Goal: Register for event/course

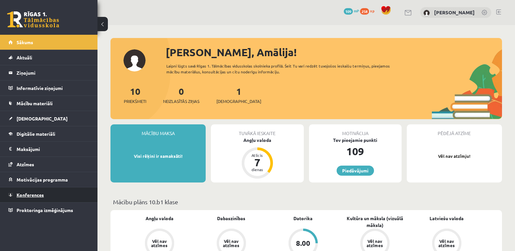
click at [46, 196] on link "Konferences" at bounding box center [48, 194] width 81 height 15
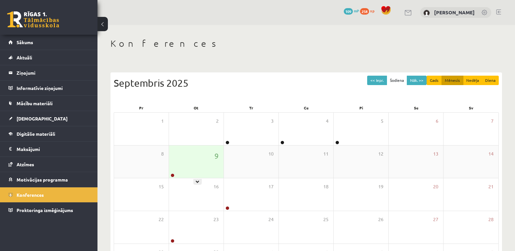
click at [196, 171] on div "9" at bounding box center [196, 162] width 55 height 32
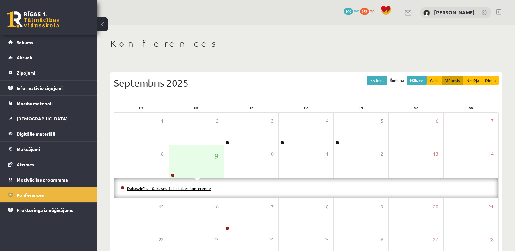
click at [172, 189] on link "Dabaszinību 10. klases 1. ieskaites konference" at bounding box center [169, 188] width 84 height 5
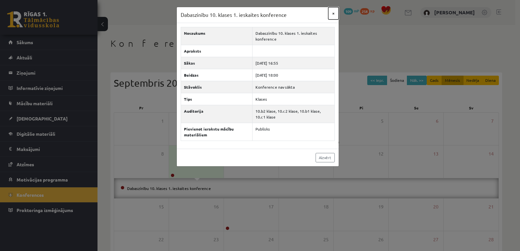
click at [334, 15] on button "×" at bounding box center [333, 13] width 10 height 12
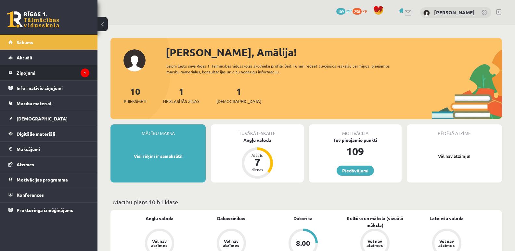
click at [59, 72] on legend "Ziņojumi 1" at bounding box center [53, 72] width 73 height 15
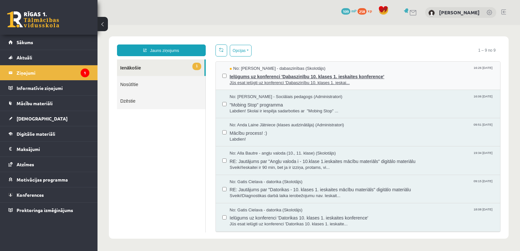
click at [271, 80] on span "Jūs esat ielūgti uz konferenci 'Dabaszinību 10. klases 1. ieskai..." at bounding box center [362, 83] width 264 height 6
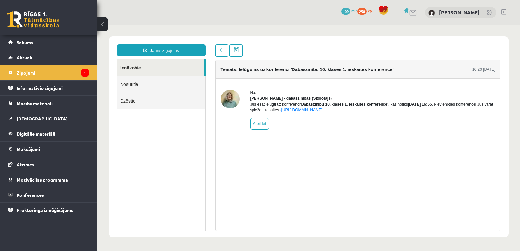
click at [229, 99] on img at bounding box center [230, 99] width 19 height 19
click at [40, 195] on span "Konferences" at bounding box center [30, 195] width 27 height 6
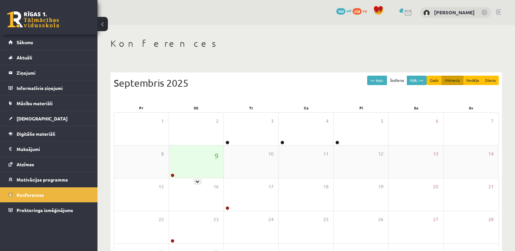
click at [190, 169] on div "9" at bounding box center [196, 162] width 55 height 32
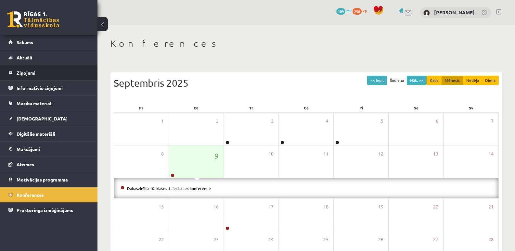
click at [31, 76] on legend "Ziņojumi 1" at bounding box center [53, 72] width 73 height 15
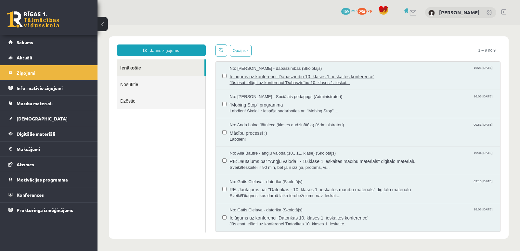
click at [242, 78] on span "Ielūgums uz konferenci 'Dabaszinību 10. klases 1. ieskaites konference'" at bounding box center [362, 76] width 264 height 8
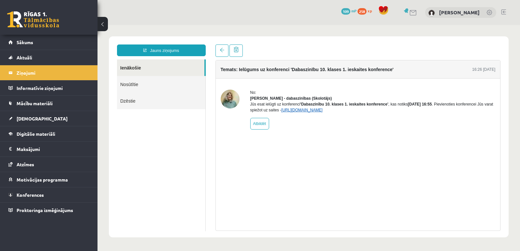
click at [321, 112] on link "https://eskola.r1tv.lv/conferences/4468/join" at bounding box center [301, 110] width 41 height 5
click at [225, 52] on link at bounding box center [221, 51] width 13 height 12
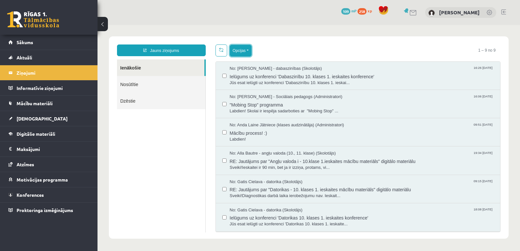
click at [243, 53] on button "Opcijas" at bounding box center [241, 51] width 22 height 12
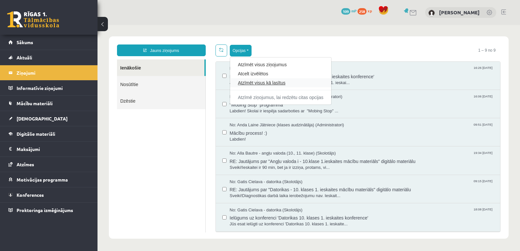
click at [258, 81] on link "Atzīmēt visus kā lasītus" at bounding box center [280, 83] width 85 height 6
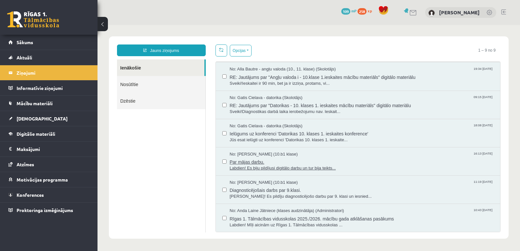
scroll to position [52, 0]
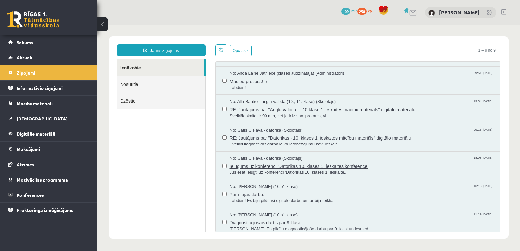
click at [258, 165] on span "Ielūgums uz konferenci 'Datorikas 10. klases 1. ieskaites konference'" at bounding box center [362, 165] width 264 height 8
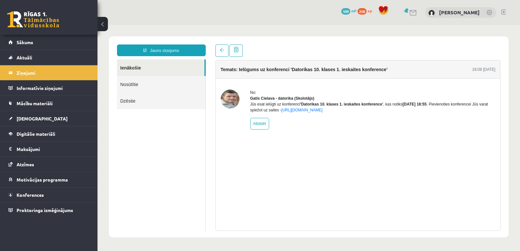
scroll to position [0, 0]
click at [223, 49] on span at bounding box center [222, 50] width 5 height 5
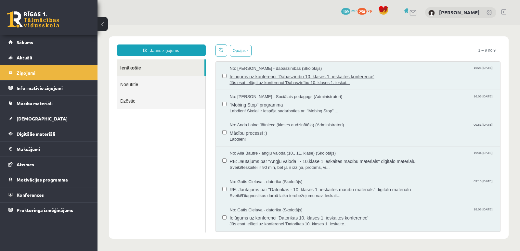
click at [263, 74] on span "Ielūgums uz konferenci 'Dabaszinību 10. klases 1. ieskaites konference'" at bounding box center [362, 76] width 264 height 8
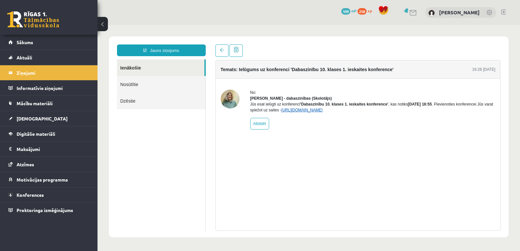
click at [323, 112] on link "https://eskola.r1tv.lv/conferences/4468/join" at bounding box center [301, 110] width 41 height 5
click at [135, 84] on link "Nosūtītie" at bounding box center [161, 84] width 88 height 17
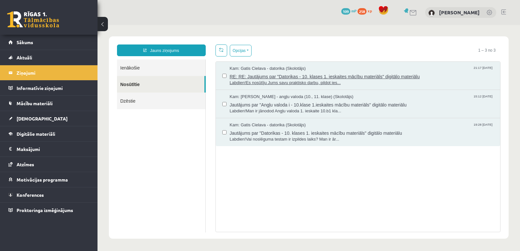
click at [258, 75] on span "RE: RE: Jautājums par "Datorikas - 10. klases 1. ieskaites mācību materiāls" di…" at bounding box center [362, 76] width 264 height 8
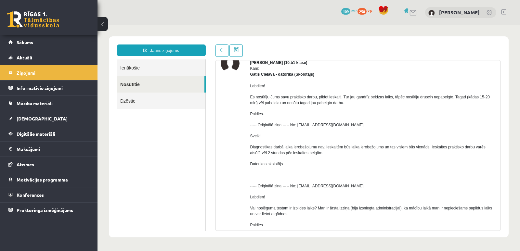
scroll to position [3, 0]
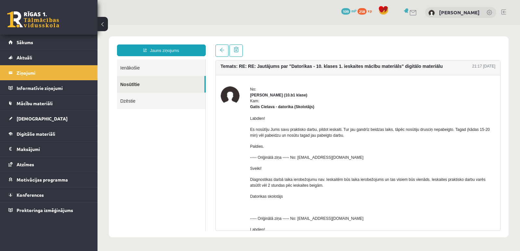
click at [141, 69] on link "Ienākošie" at bounding box center [161, 67] width 88 height 17
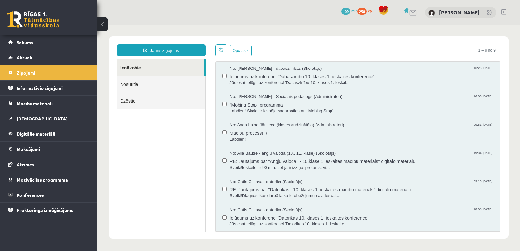
scroll to position [0, 0]
click at [149, 86] on link "Nosūtītie" at bounding box center [161, 84] width 88 height 17
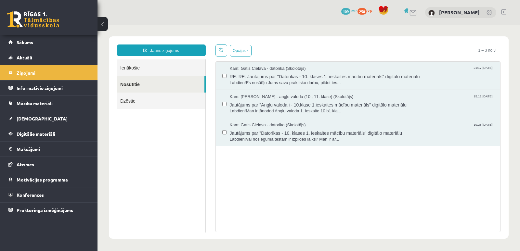
click at [247, 106] on span "Jautājums par "Angļu valoda i - 10.klase 1.ieskaites mācību materiāls" digitālo…" at bounding box center [362, 104] width 264 height 8
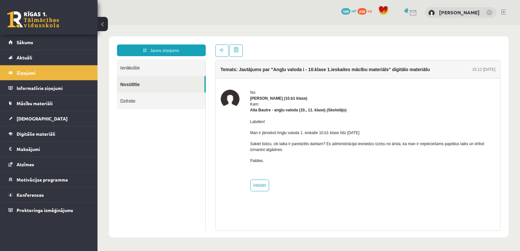
click at [145, 67] on link "Ienākošie" at bounding box center [161, 67] width 88 height 17
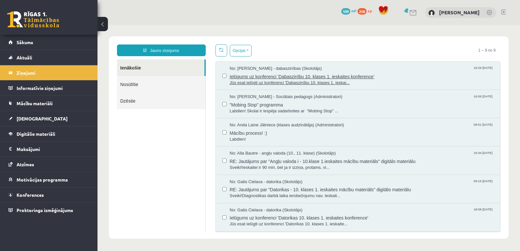
click at [259, 80] on span "Jūs esat ielūgti uz konferenci 'Dabaszinību 10. klases 1. ieskai..." at bounding box center [362, 83] width 264 height 6
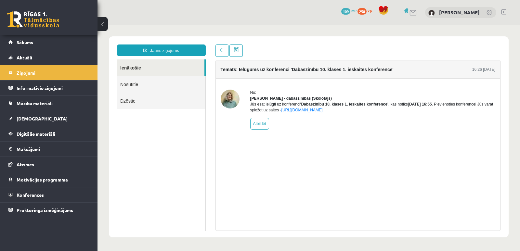
click at [305, 159] on div "Temats: Ielūgums uz konferenci 'Dabaszinību 10. klases 1. ieskaites konference'…" at bounding box center [357, 145] width 285 height 171
click at [23, 193] on span "Konferences" at bounding box center [30, 195] width 27 height 6
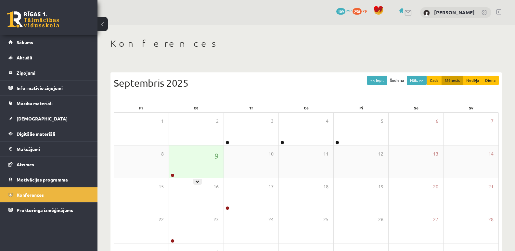
click at [201, 174] on div "9" at bounding box center [196, 162] width 55 height 32
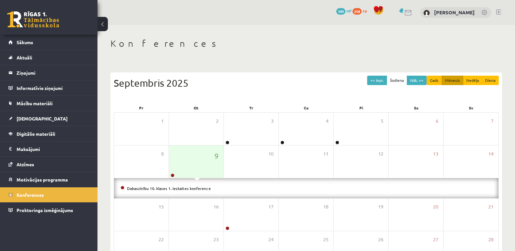
click at [192, 190] on li "Dabaszinību 10. klases 1. ieskaites konference" at bounding box center [306, 188] width 371 height 7
click at [192, 188] on link "Dabaszinību 10. klases 1. ieskaites konference" at bounding box center [169, 188] width 84 height 5
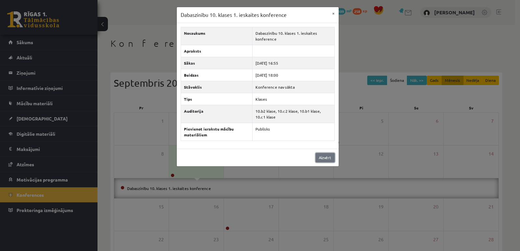
click at [329, 155] on link "Aizvērt" at bounding box center [324, 157] width 19 height 9
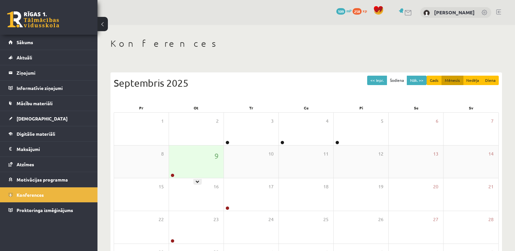
click at [203, 162] on div "9" at bounding box center [196, 162] width 55 height 32
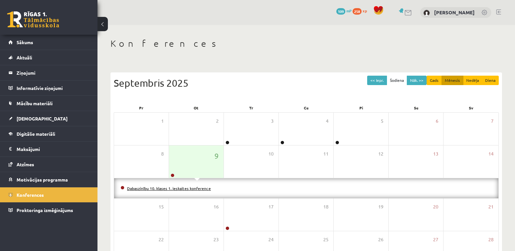
click at [193, 188] on link "Dabaszinību 10. klases 1. ieskaites konference" at bounding box center [169, 188] width 84 height 5
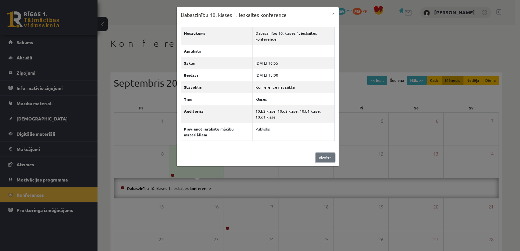
click at [322, 161] on link "Aizvērt" at bounding box center [324, 157] width 19 height 9
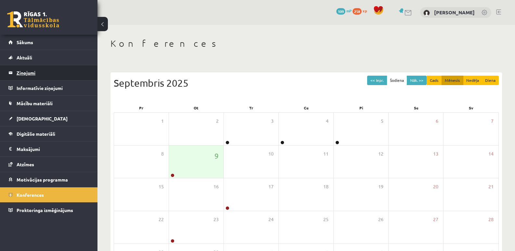
click at [30, 70] on legend "Ziņojumi 1" at bounding box center [53, 72] width 73 height 15
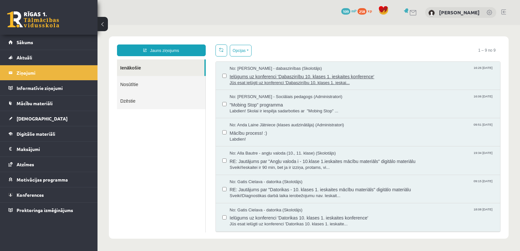
click at [300, 80] on span "Jūs esat ielūgti uz konferenci 'Dabaszinību 10. klases 1. ieskai..." at bounding box center [362, 83] width 264 height 6
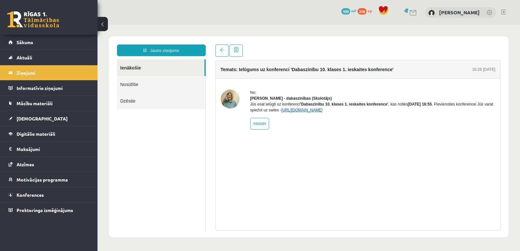
click at [315, 112] on link "https://eskola.r1tv.lv/conferences/4468/join" at bounding box center [301, 110] width 41 height 5
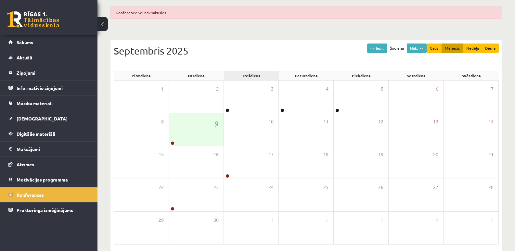
scroll to position [65, 0]
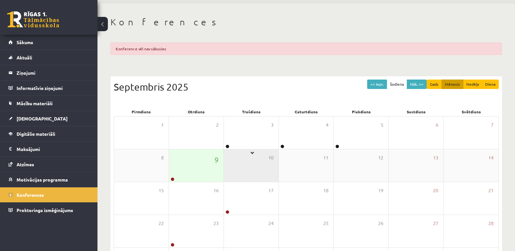
scroll to position [32, 0]
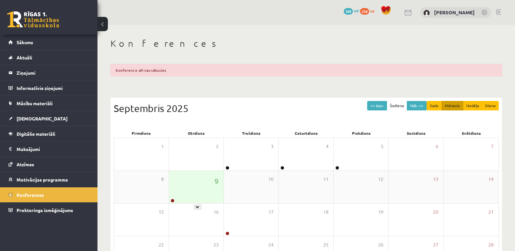
click at [205, 183] on div "9" at bounding box center [196, 187] width 55 height 32
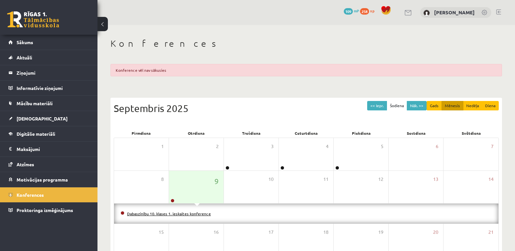
click at [189, 214] on link "Dabaszinību 10. klases 1. ieskaites konference" at bounding box center [169, 213] width 84 height 5
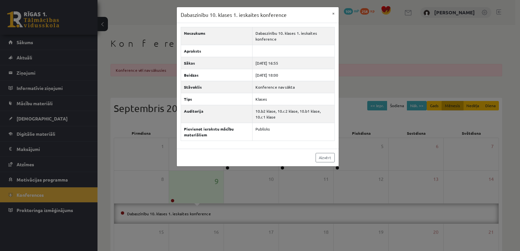
click at [252, 144] on div "Nosaukums Dabaszinību 10. klases 1. ieskaites konference Apraksts Sākas [DATE] …" at bounding box center [258, 86] width 162 height 126
click at [31, 41] on div "Dabaszinību 10. klases 1. ieskaites konference × Nosaukums Dabaszinību 10. klas…" at bounding box center [260, 125] width 520 height 251
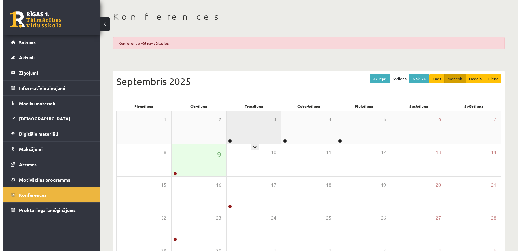
scroll to position [65, 0]
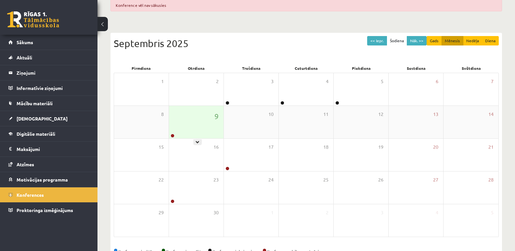
click at [199, 126] on div "9" at bounding box center [196, 122] width 55 height 32
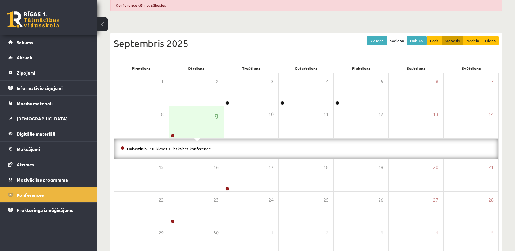
click at [194, 147] on link "Dabaszinību 10. klases 1. ieskaites konference" at bounding box center [169, 148] width 84 height 5
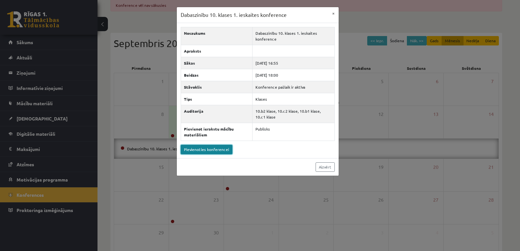
click at [209, 148] on link "Pievienoties konferencei" at bounding box center [207, 149] width 52 height 9
